Goal: Transaction & Acquisition: Purchase product/service

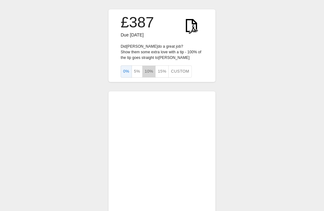
click at [151, 73] on button "10%" at bounding box center [148, 72] width 13 height 12
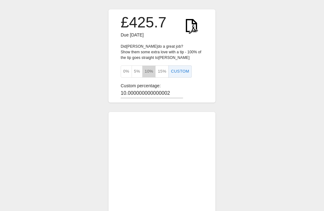
click at [149, 73] on button "10%" at bounding box center [148, 72] width 13 height 12
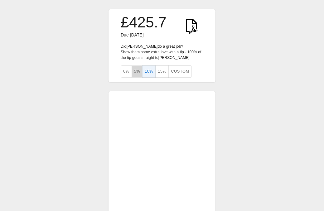
click at [137, 72] on button "5%" at bounding box center [137, 72] width 11 height 12
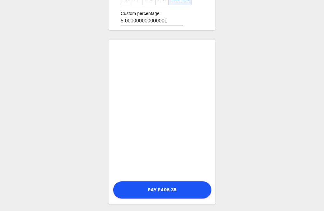
scroll to position [75, 0]
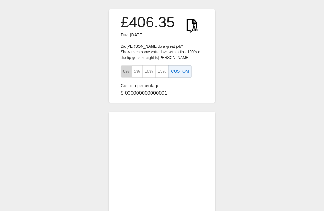
click at [125, 69] on button "0%" at bounding box center [126, 72] width 11 height 12
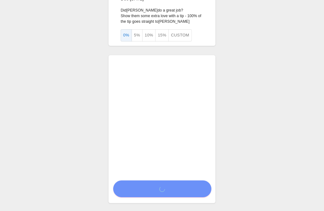
scroll to position [37, 0]
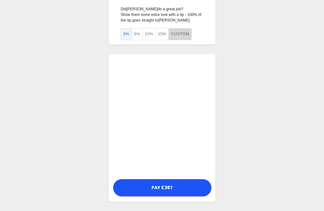
click at [178, 36] on button "Custom" at bounding box center [180, 34] width 23 height 12
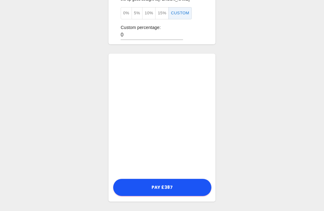
scroll to position [27, 0]
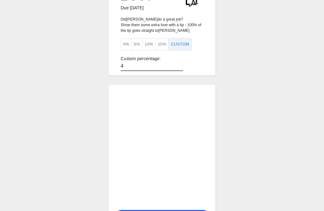
click at [181, 63] on input "4" at bounding box center [152, 66] width 62 height 9
click at [181, 67] on input "1" at bounding box center [152, 66] width 62 height 9
click at [181, 64] on input "2" at bounding box center [152, 66] width 62 height 9
click at [181, 64] on input "3" at bounding box center [152, 66] width 62 height 9
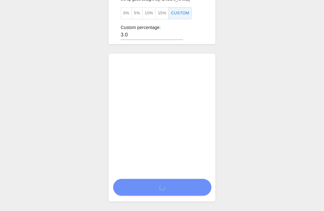
scroll to position [58, 0]
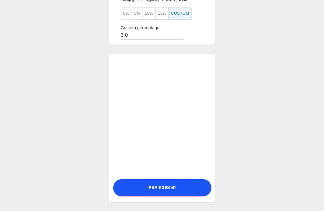
click at [132, 32] on input "3.0" at bounding box center [152, 35] width 62 height 9
type input "3"
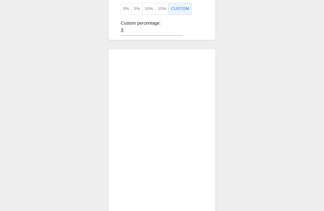
scroll to position [160, 0]
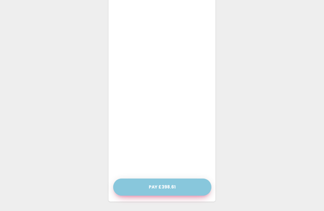
click at [190, 192] on button "Pay £398.61" at bounding box center [162, 187] width 98 height 17
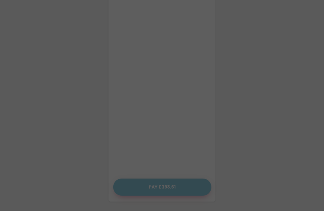
scroll to position [155, 0]
